Goal: Download file/media

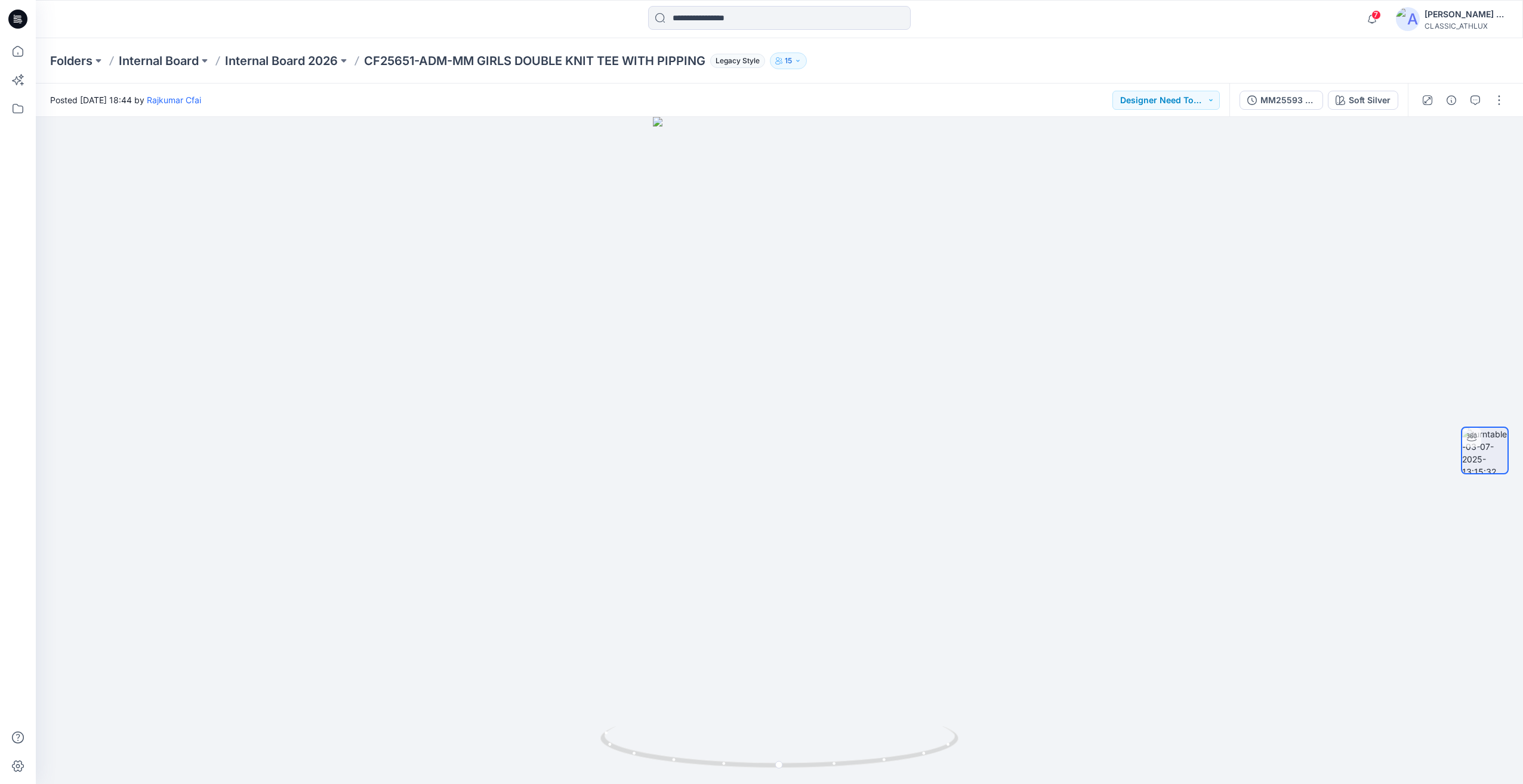
click at [721, 31] on div at bounding box center [779, 18] width 262 height 26
drag, startPoint x: 712, startPoint y: 18, endPoint x: 601, endPoint y: 14, distance: 111.1
click at [711, 17] on input at bounding box center [779, 18] width 262 height 24
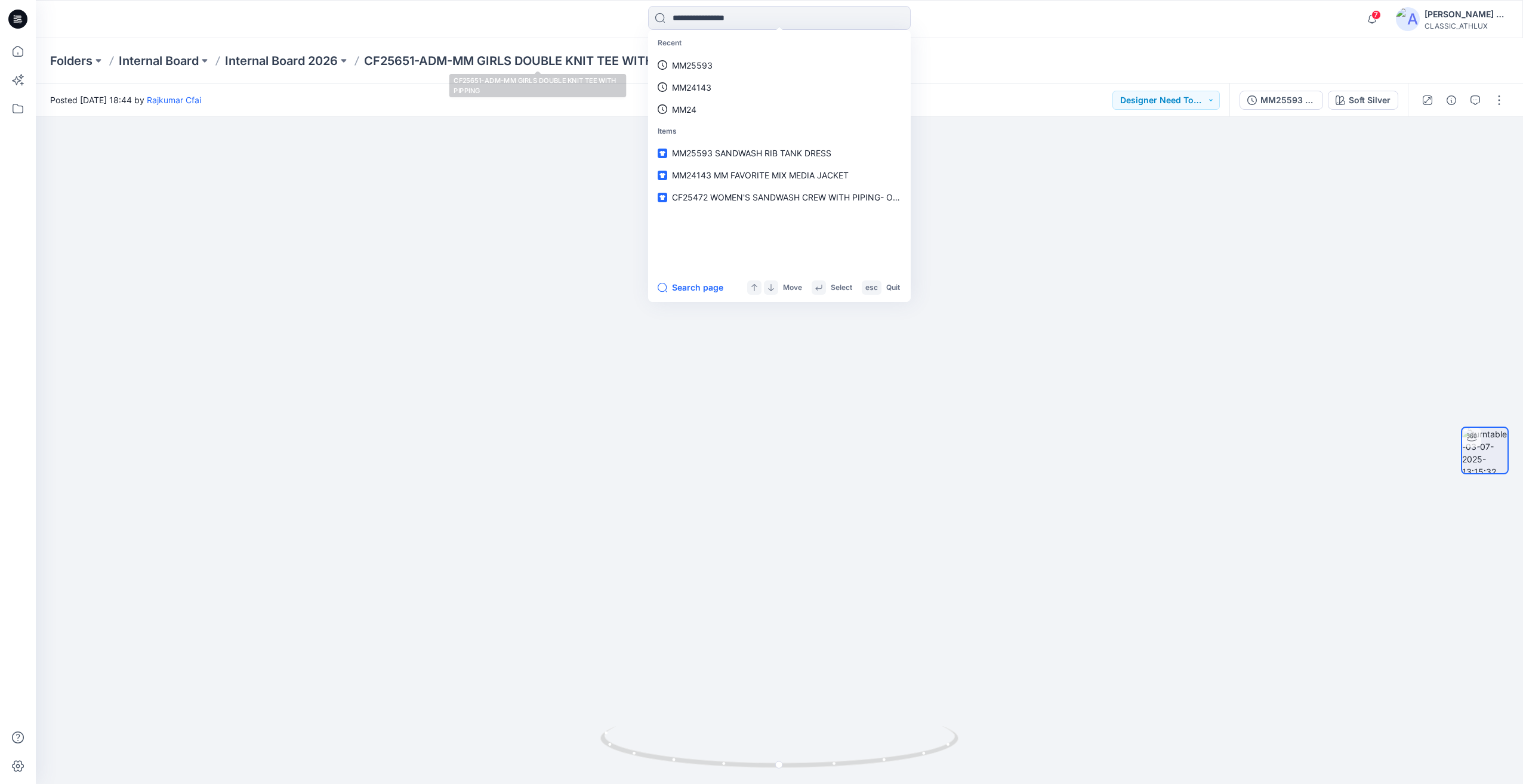
drag, startPoint x: 584, startPoint y: 22, endPoint x: 629, endPoint y: 19, distance: 45.1
click at [585, 21] on div "Recent MM25593 MM24143 MM24 Items MM25593 SANDWASH RIB TANK DRESS MM24143 MM FA…" at bounding box center [779, 18] width 744 height 26
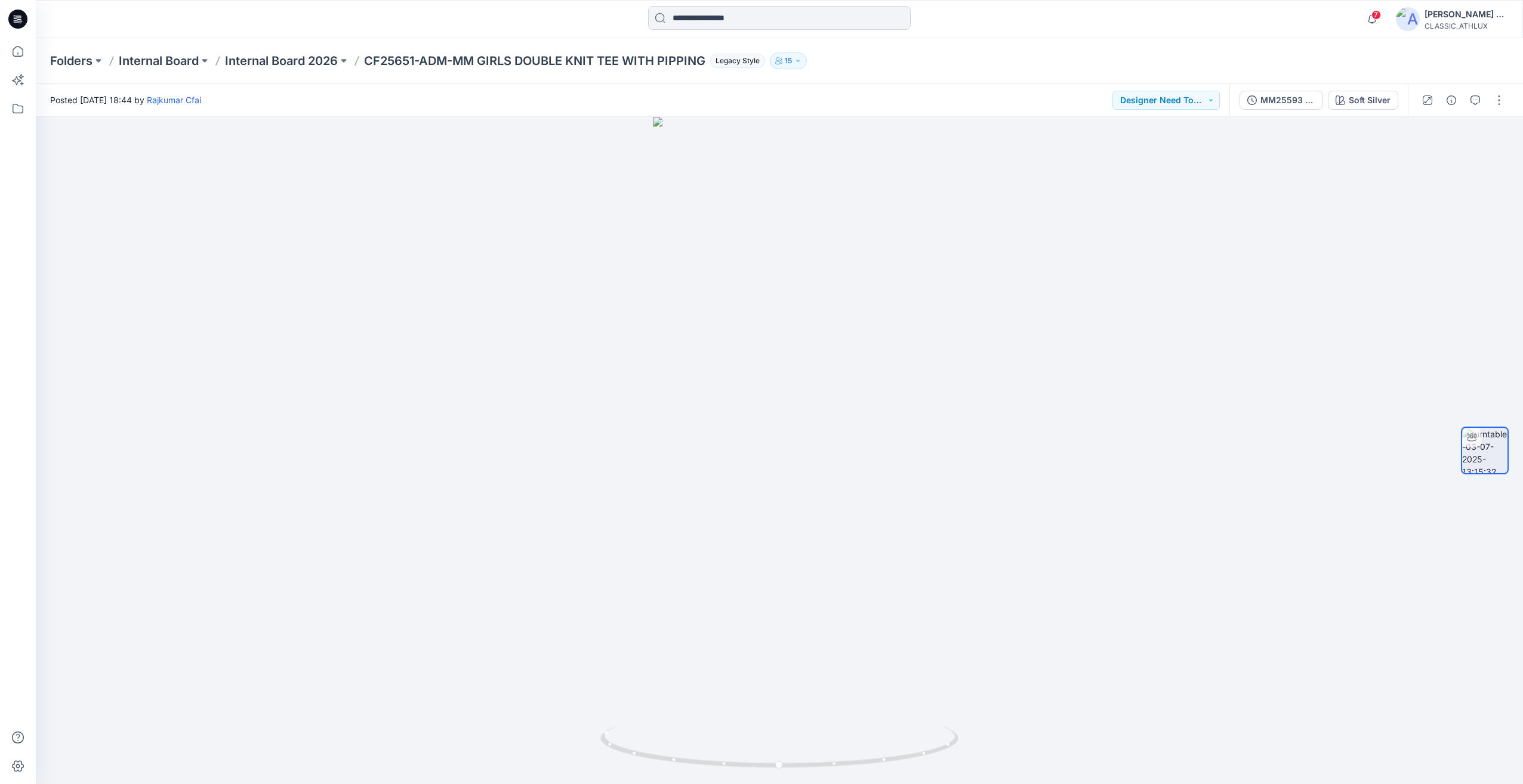
click at [689, 19] on input at bounding box center [779, 18] width 262 height 24
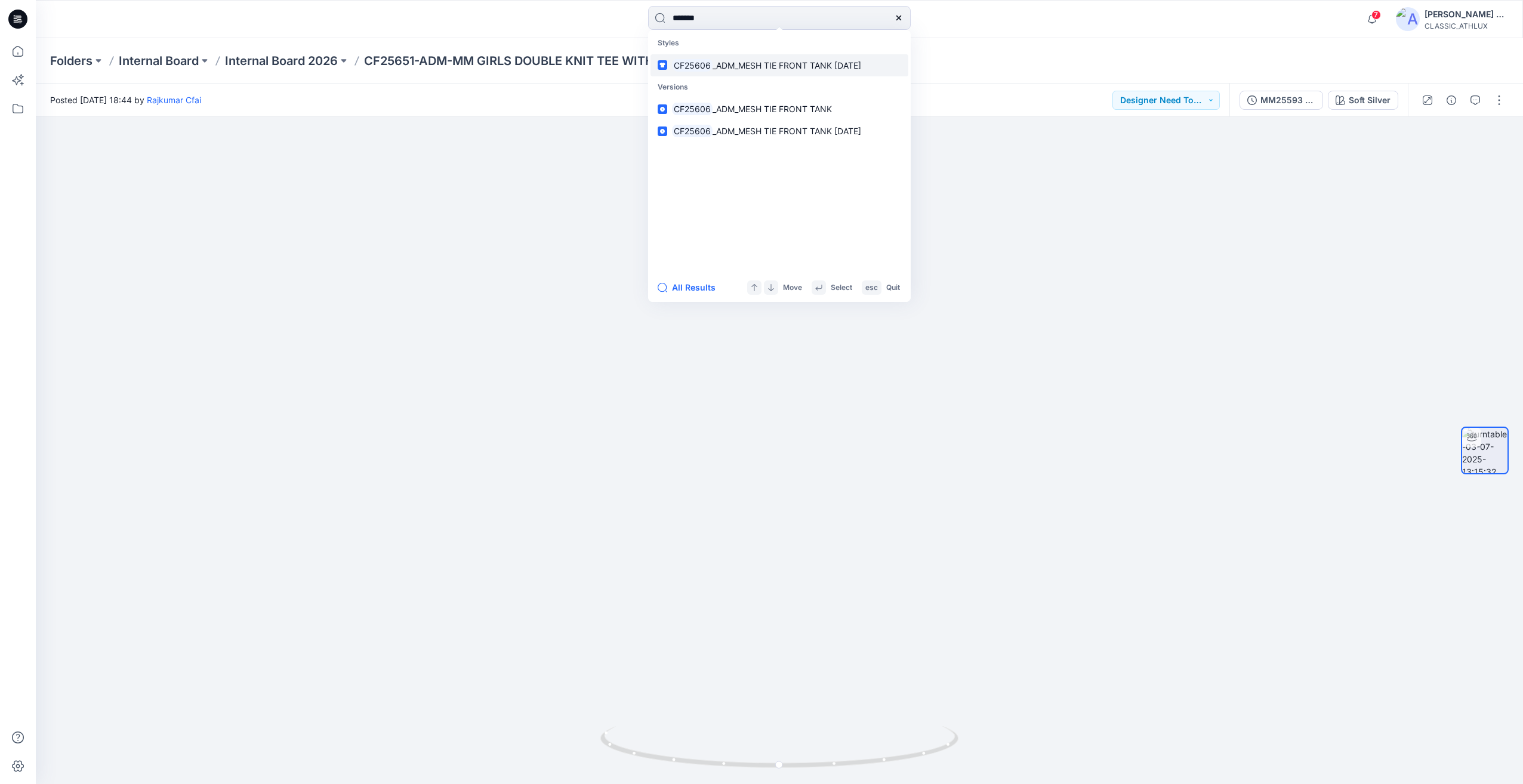
type input "*******"
click at [802, 65] on span "_ADM_MESH TIE FRONT TANK [DATE]" at bounding box center [786, 65] width 149 height 10
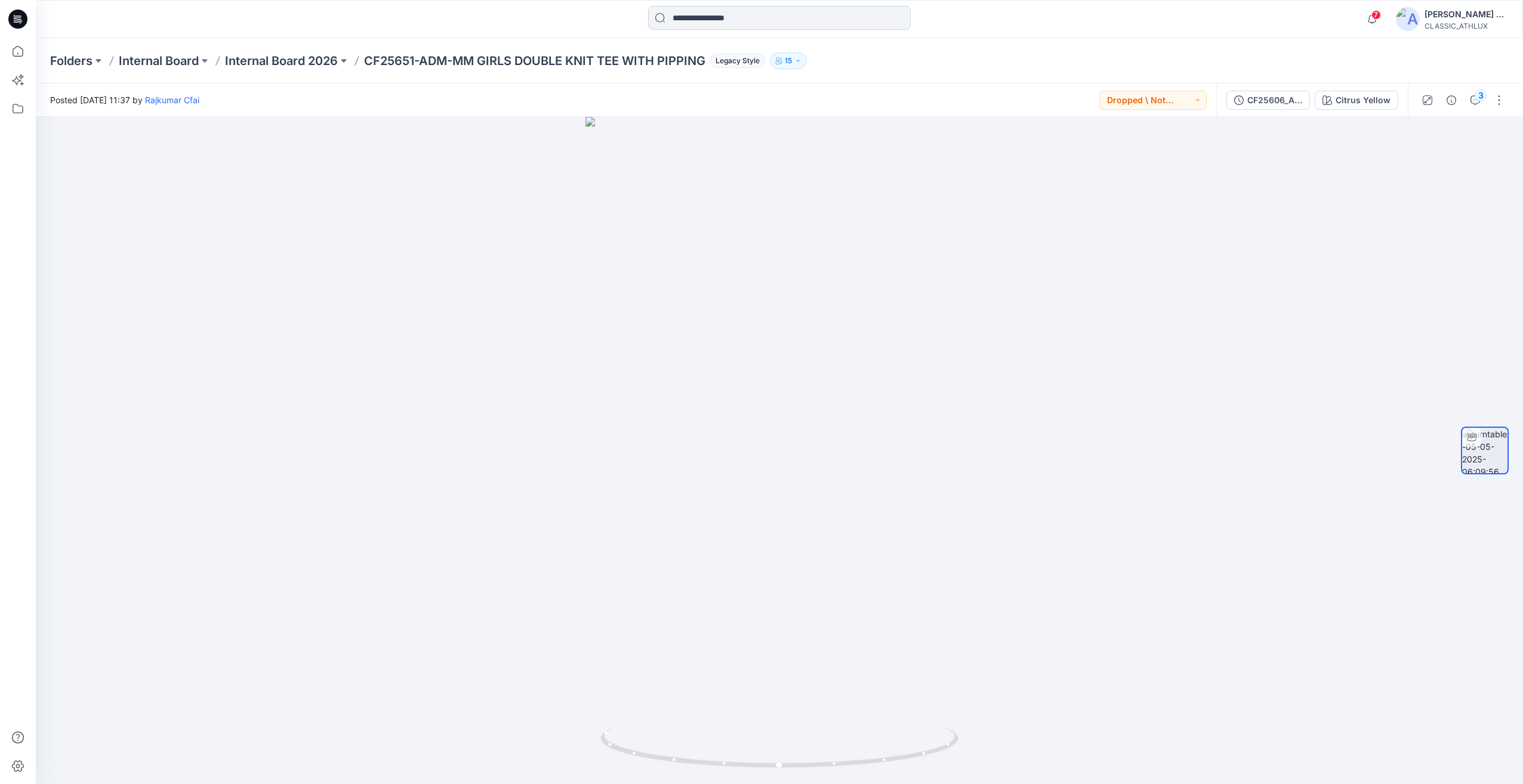
click at [718, 16] on input at bounding box center [779, 18] width 262 height 24
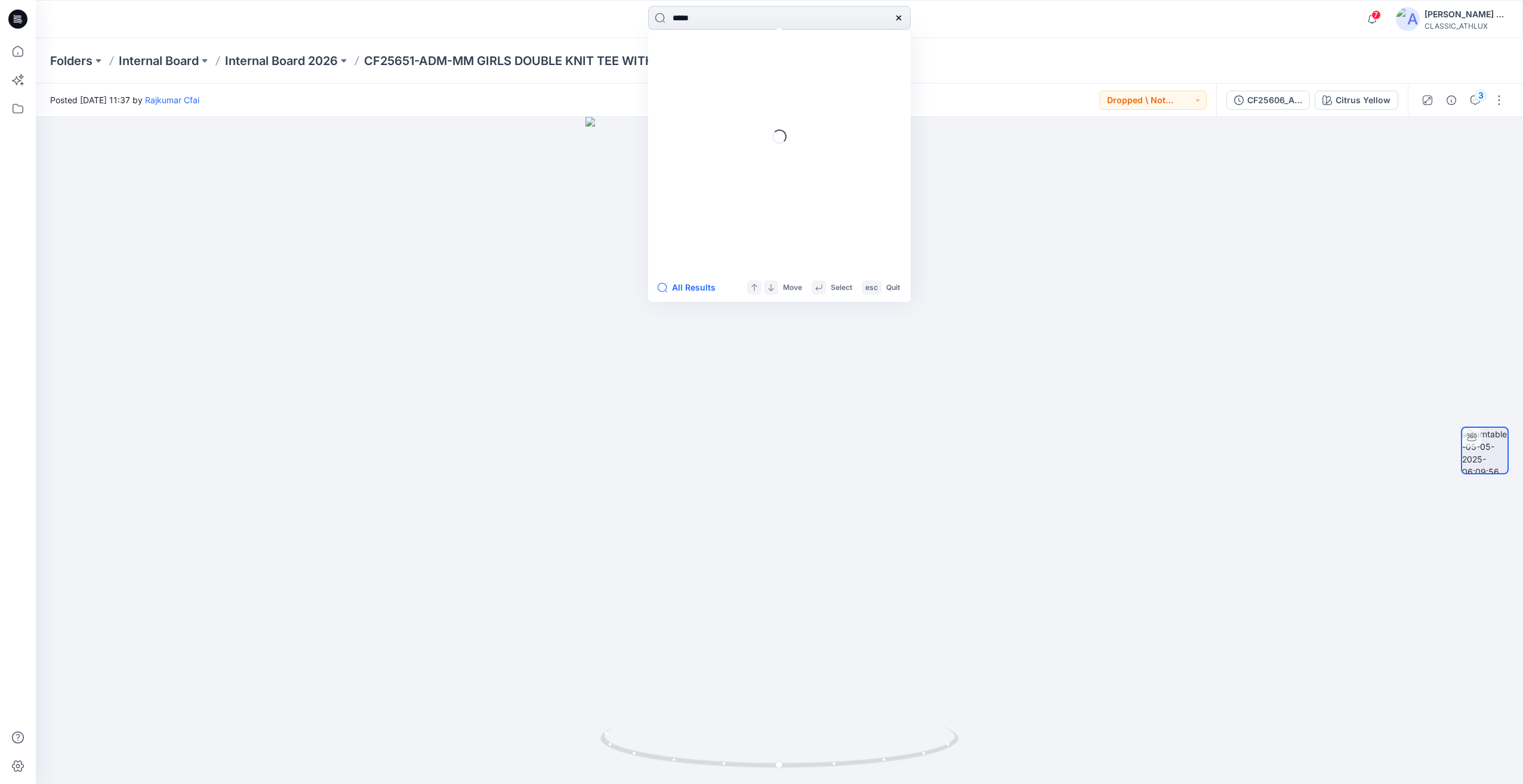
type input "*****"
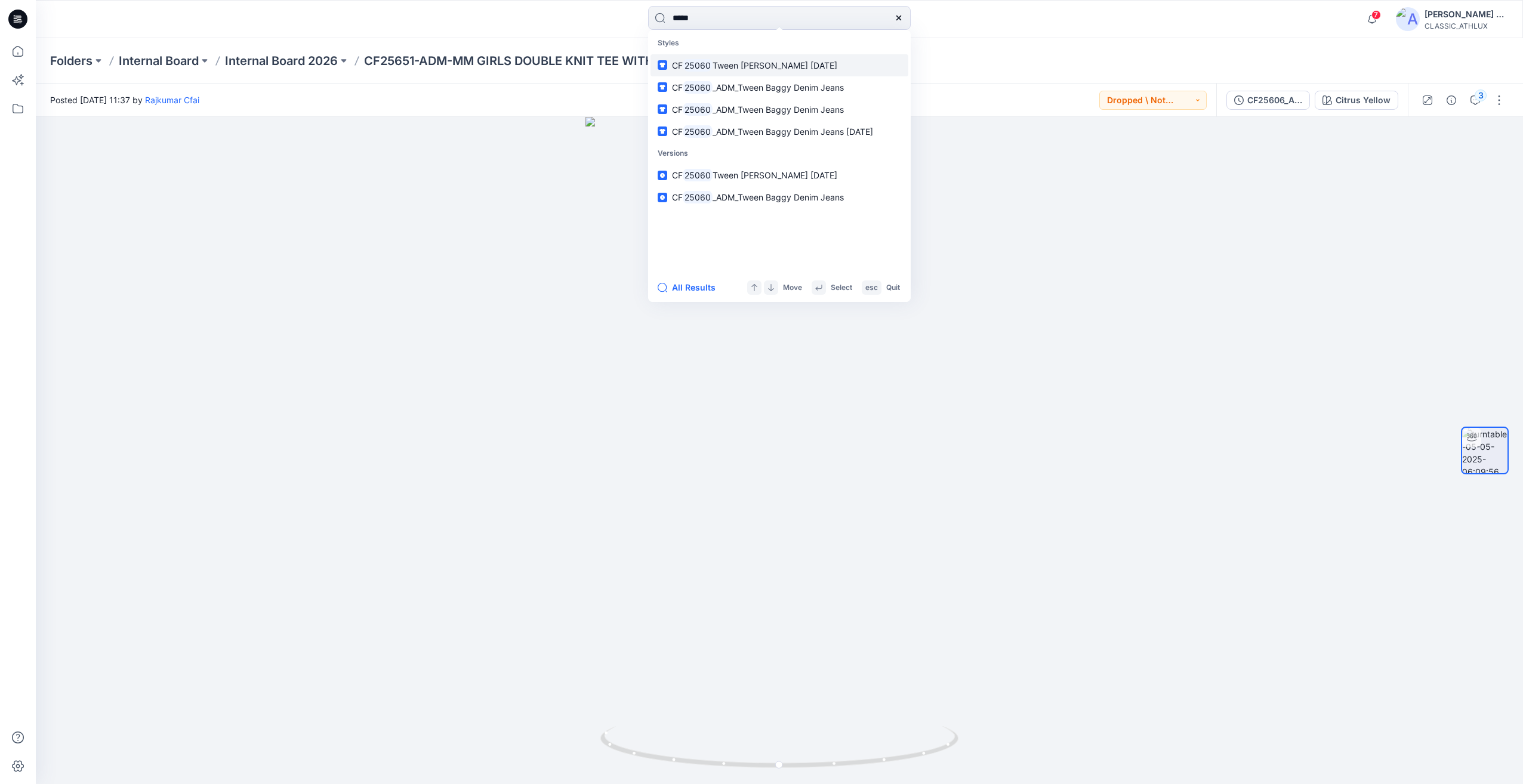
click at [793, 68] on span "Tween [PERSON_NAME] [DATE]" at bounding box center [774, 65] width 124 height 10
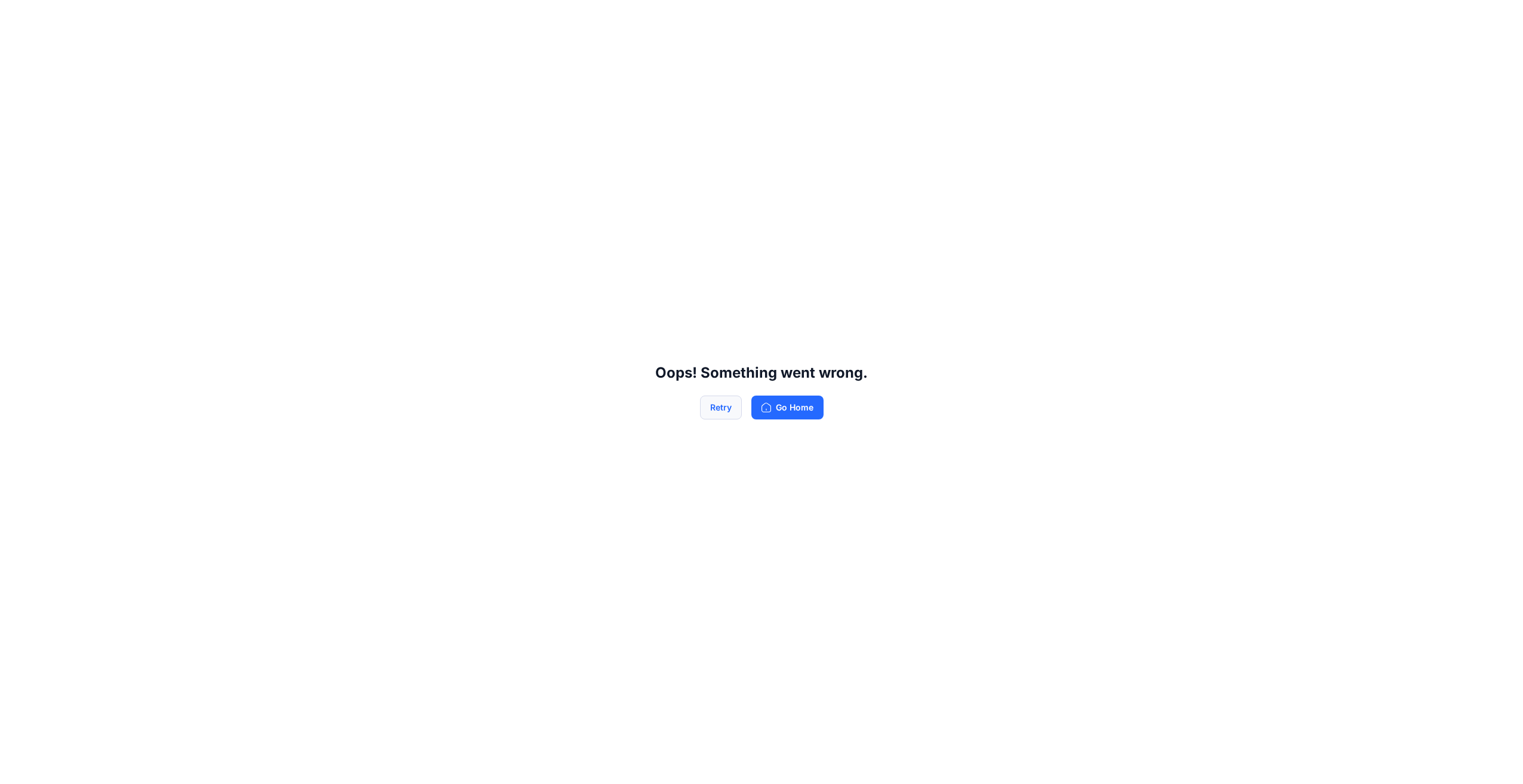
click at [731, 407] on button "Retry" at bounding box center [721, 407] width 42 height 24
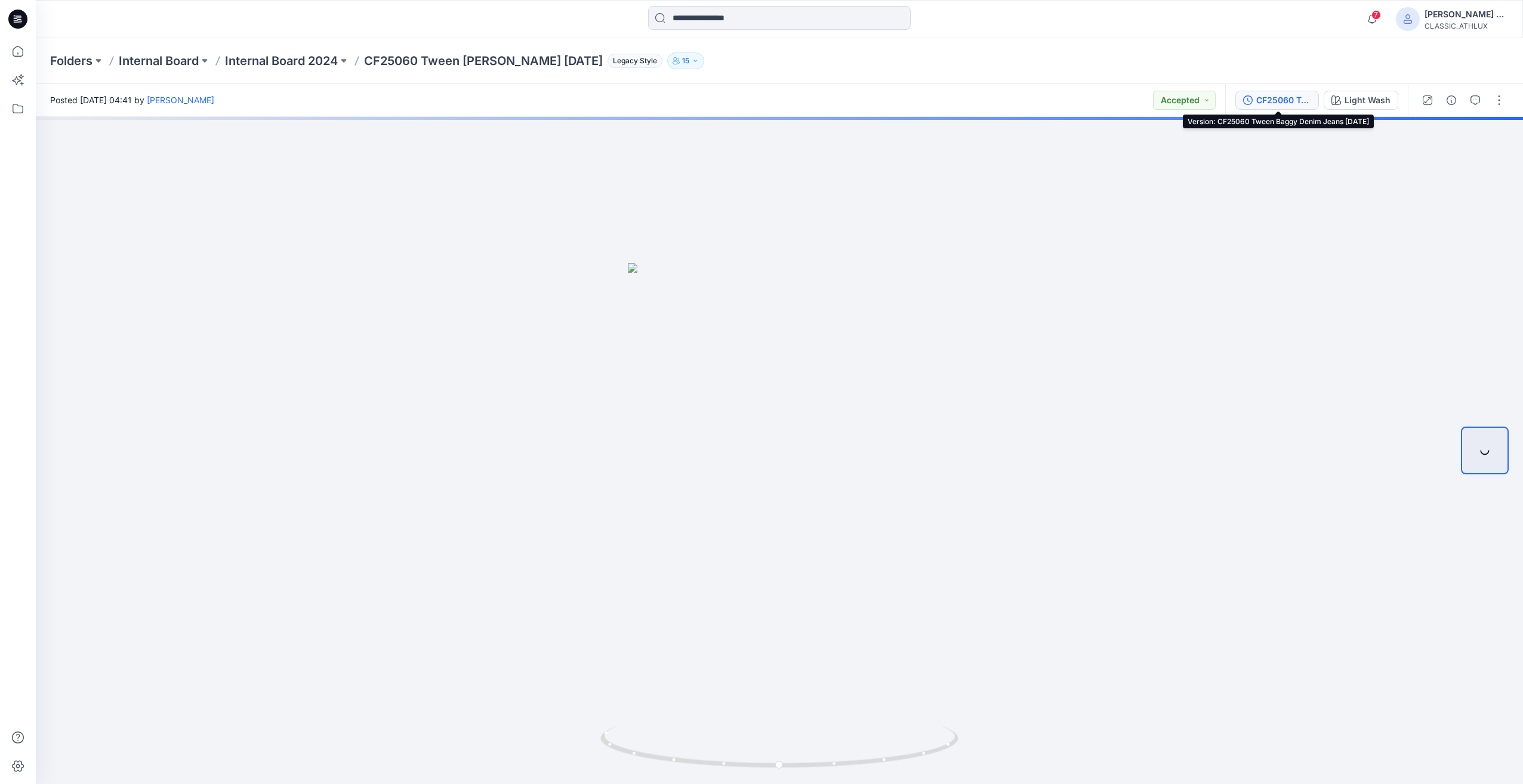
click at [1298, 102] on div "CF25060 Tween [PERSON_NAME] [DATE]" at bounding box center [1283, 100] width 55 height 13
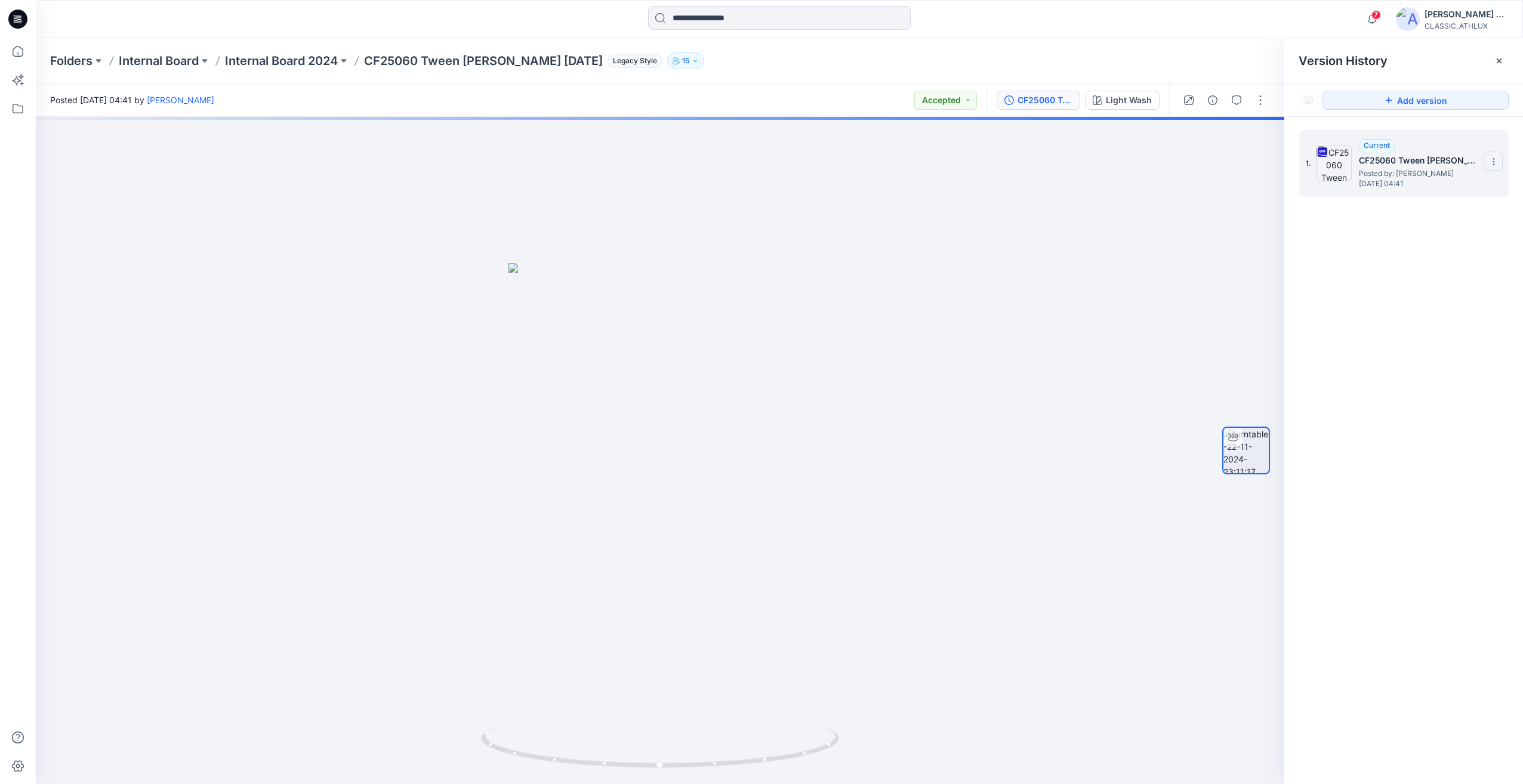
click at [1491, 166] on icon at bounding box center [1493, 161] width 9 height 9
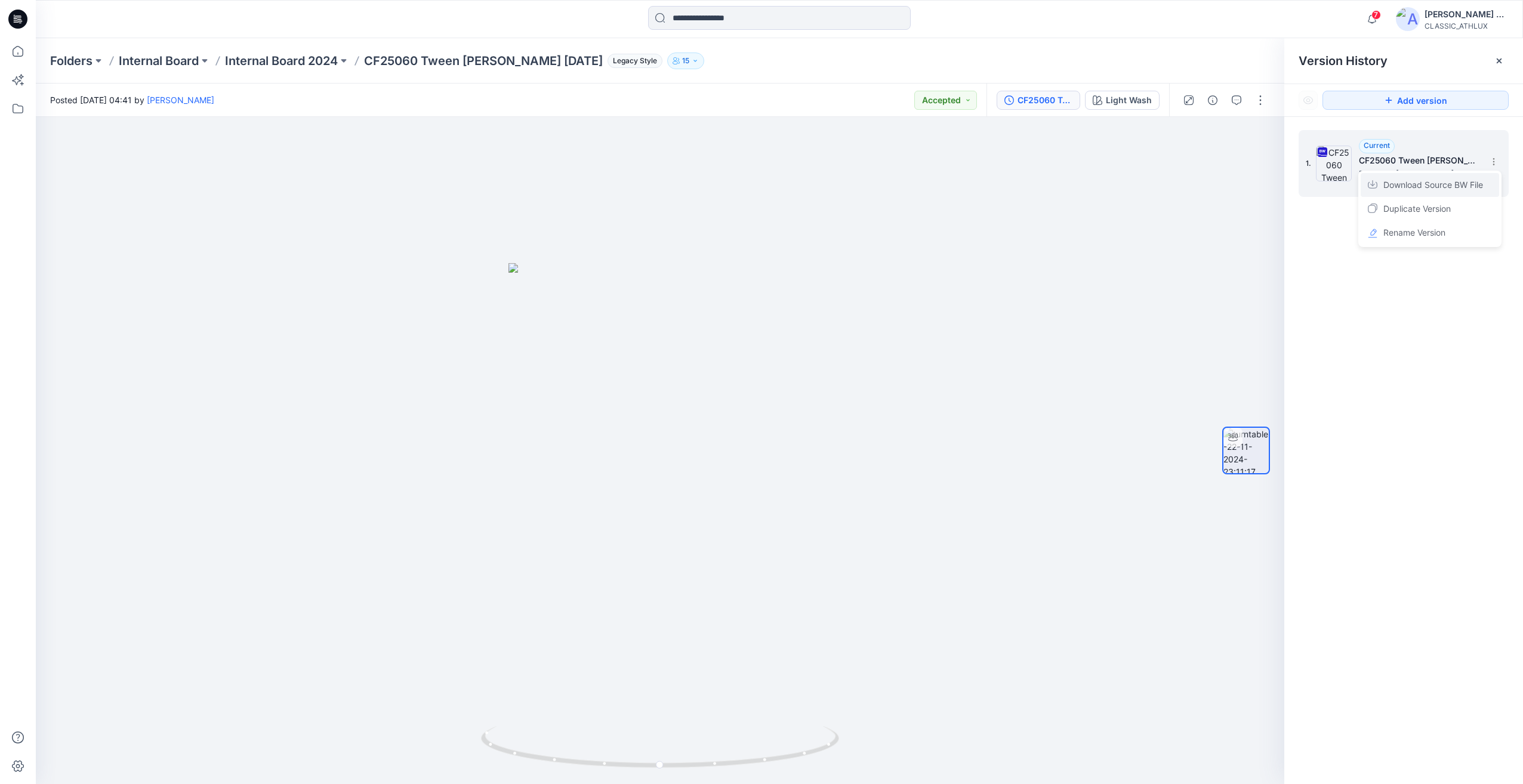
click at [1439, 186] on span "Download Source BW File" at bounding box center [1433, 185] width 100 height 14
click at [1131, 106] on div "Light Wash" at bounding box center [1128, 100] width 46 height 13
